Goal: Find specific page/section: Find specific page/section

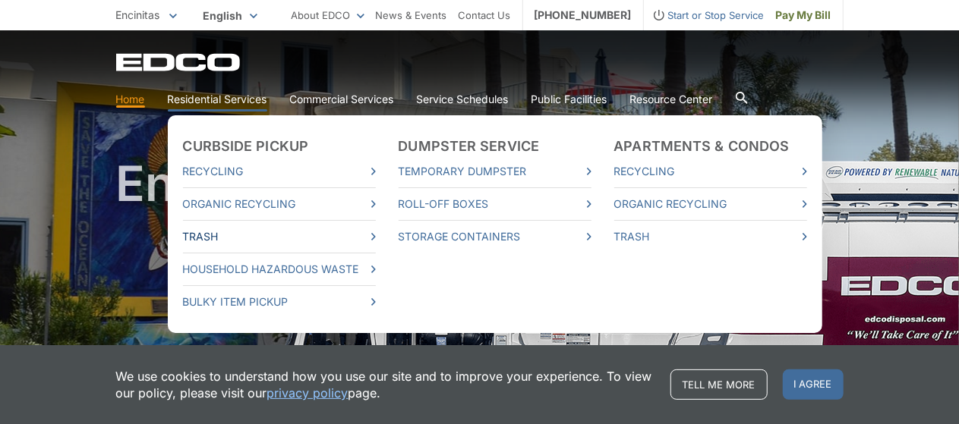
click at [238, 239] on link "Trash" at bounding box center [279, 236] width 193 height 17
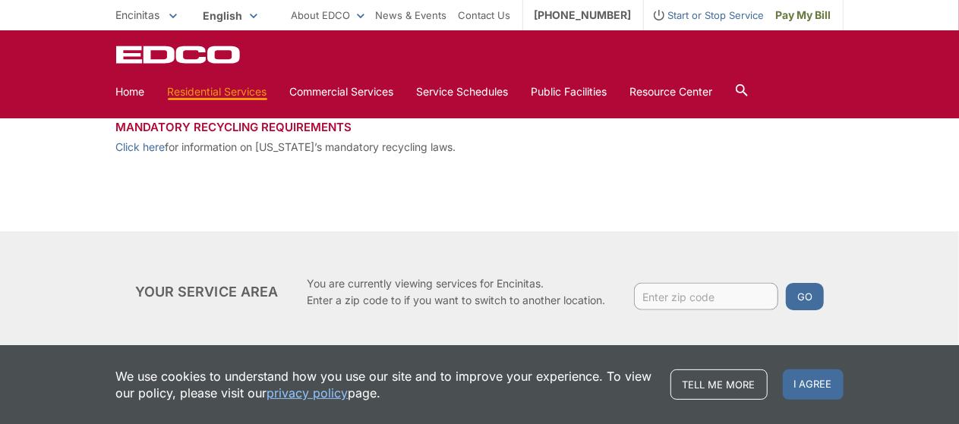
scroll to position [835, 0]
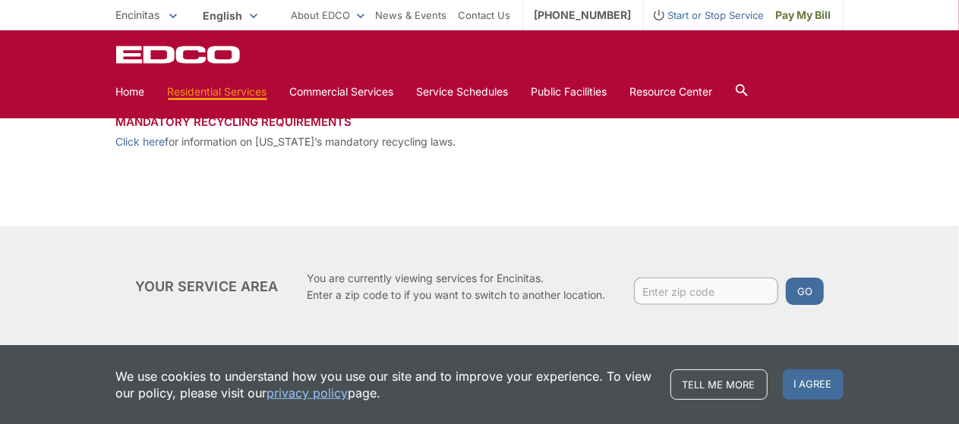
click at [160, 10] on span "Encinitas" at bounding box center [138, 14] width 44 height 13
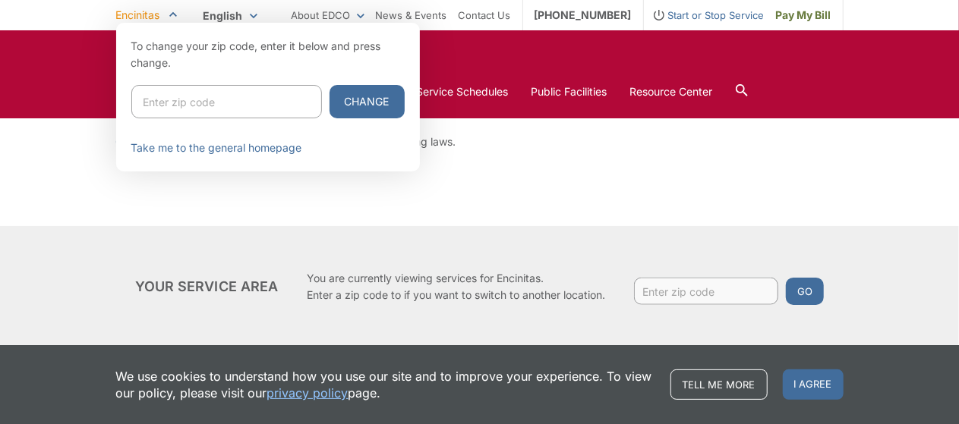
click at [182, 94] on input "Enter zip code" at bounding box center [226, 101] width 190 height 33
type input "91316"
click at [329, 85] on button "Change" at bounding box center [366, 101] width 75 height 33
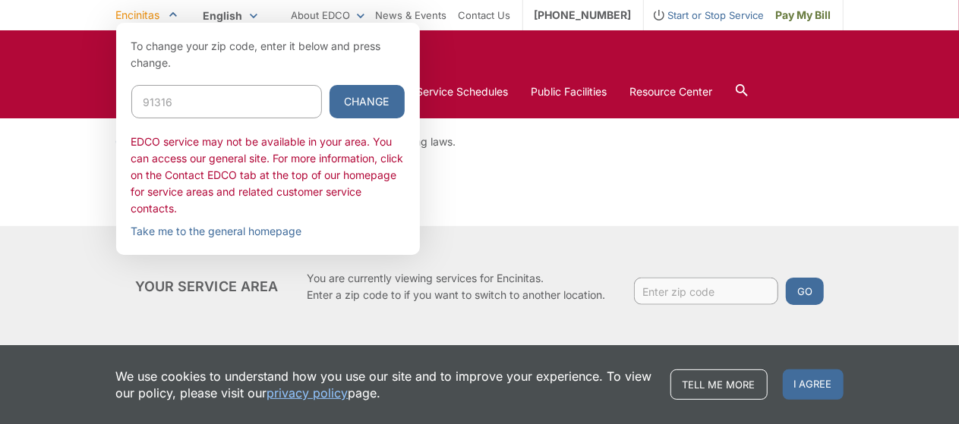
click at [329, 102] on button "Change" at bounding box center [366, 101] width 75 height 33
